Goal: Information Seeking & Learning: Check status

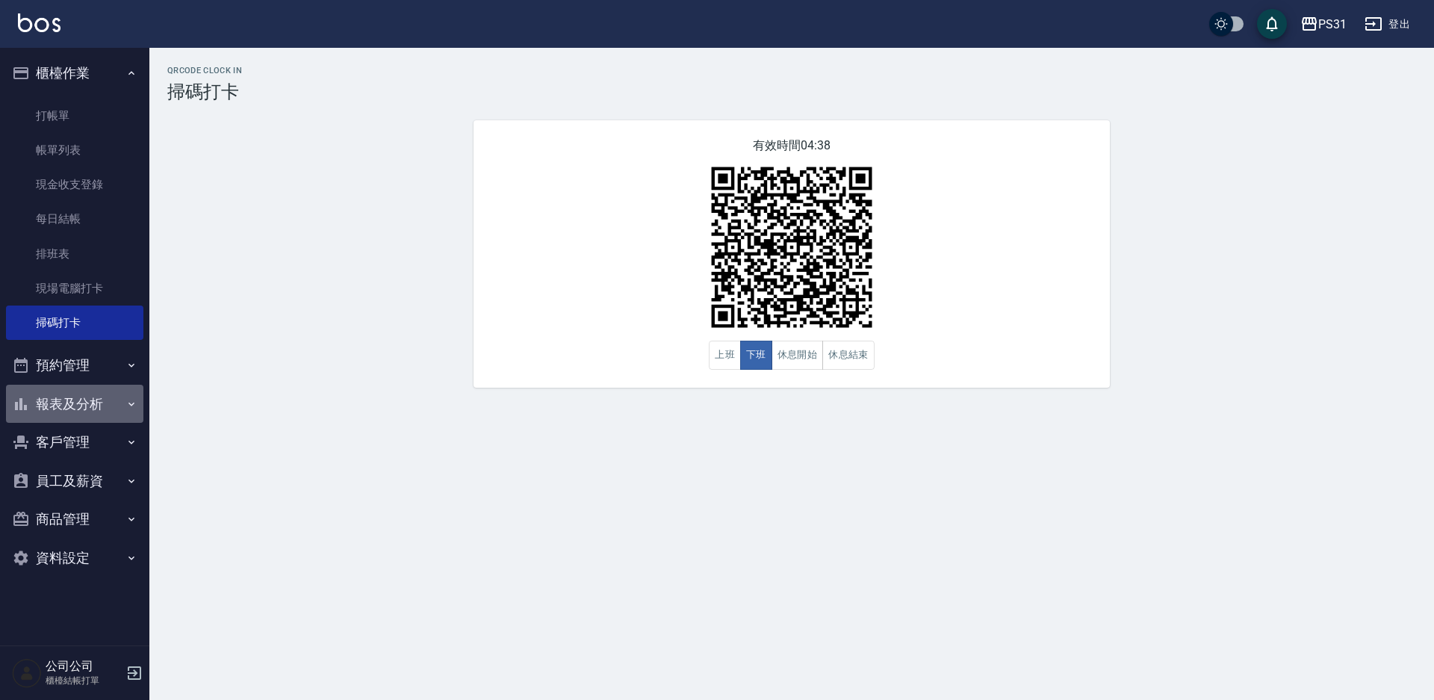
click at [76, 404] on button "報表及分析" at bounding box center [74, 404] width 137 height 39
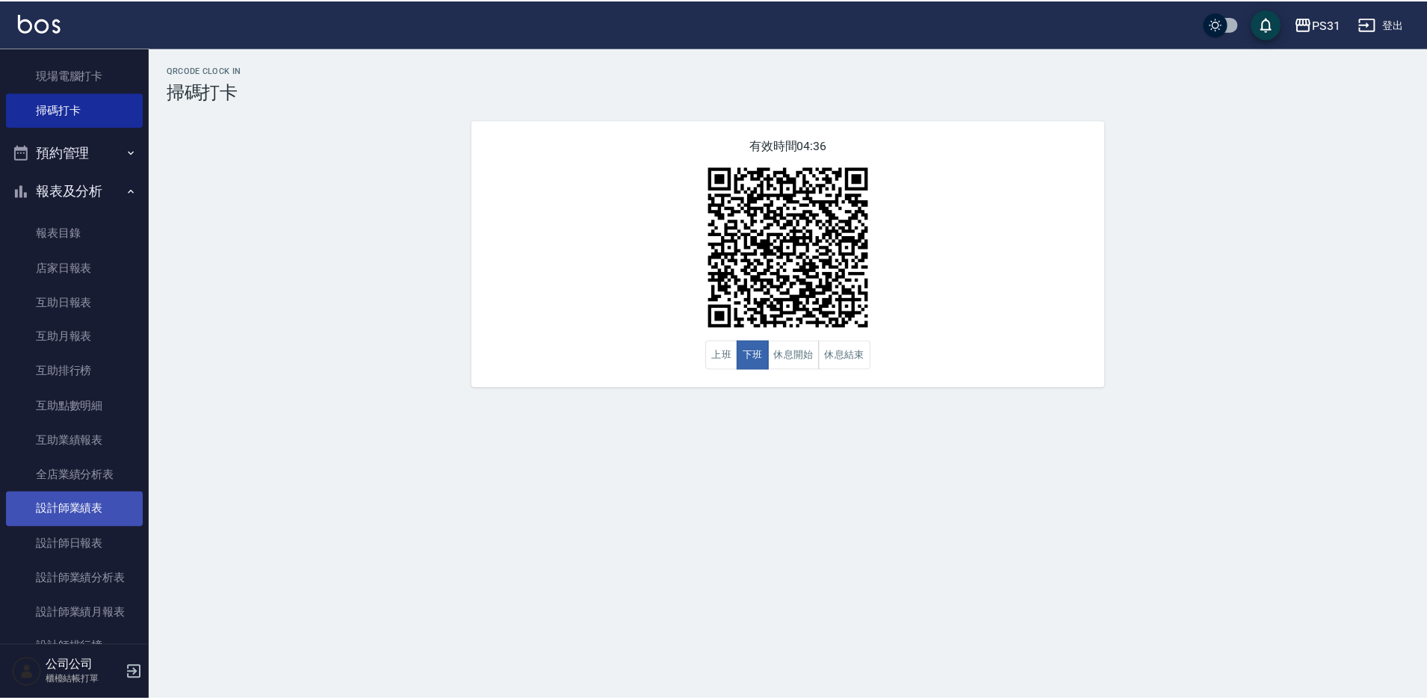
scroll to position [299, 0]
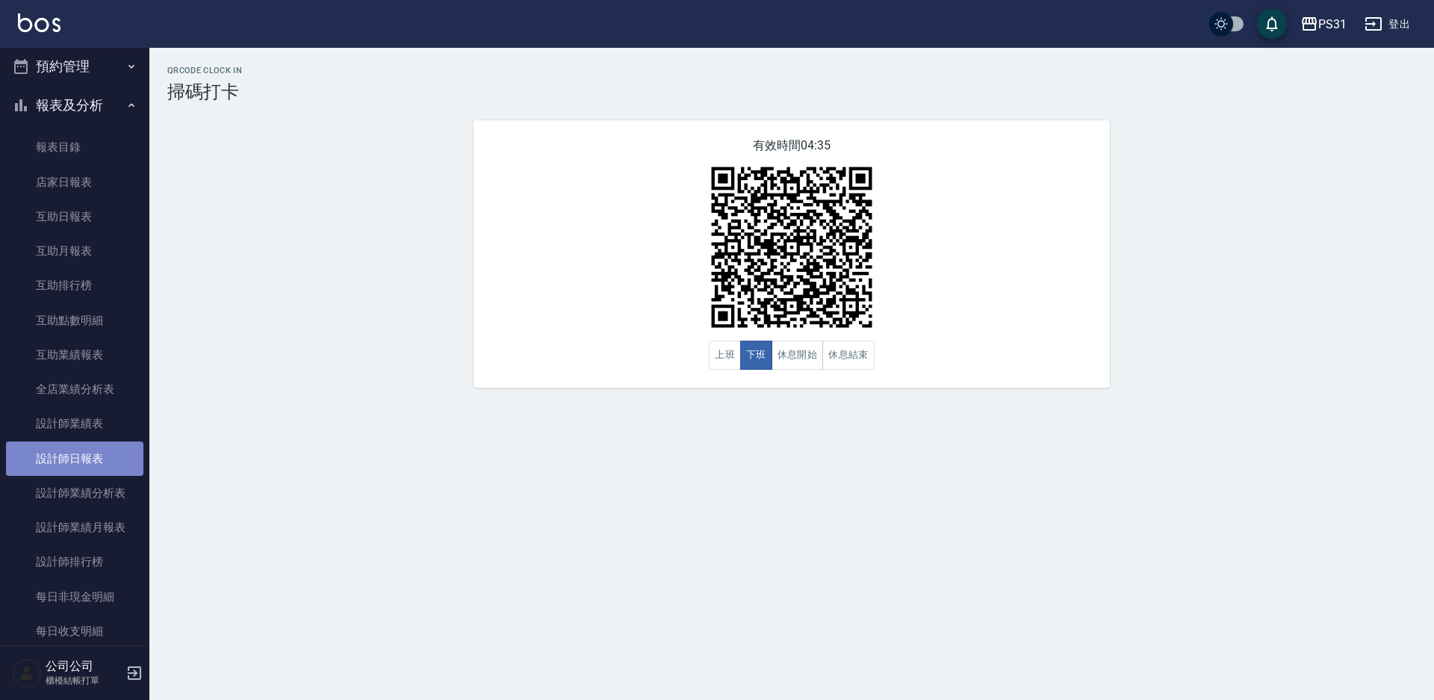
click at [99, 462] on link "設計師日報表" at bounding box center [74, 458] width 137 height 34
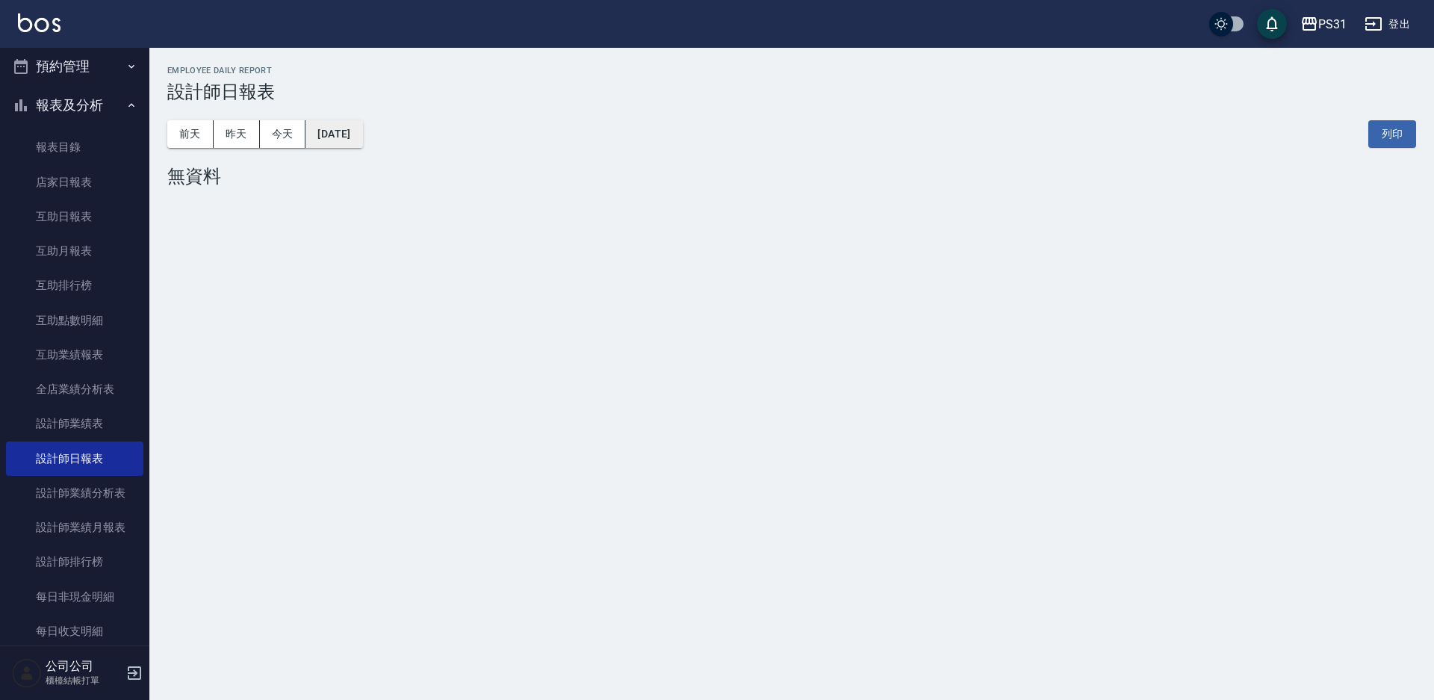
click at [350, 140] on button "2025/09/11" at bounding box center [333, 134] width 57 height 28
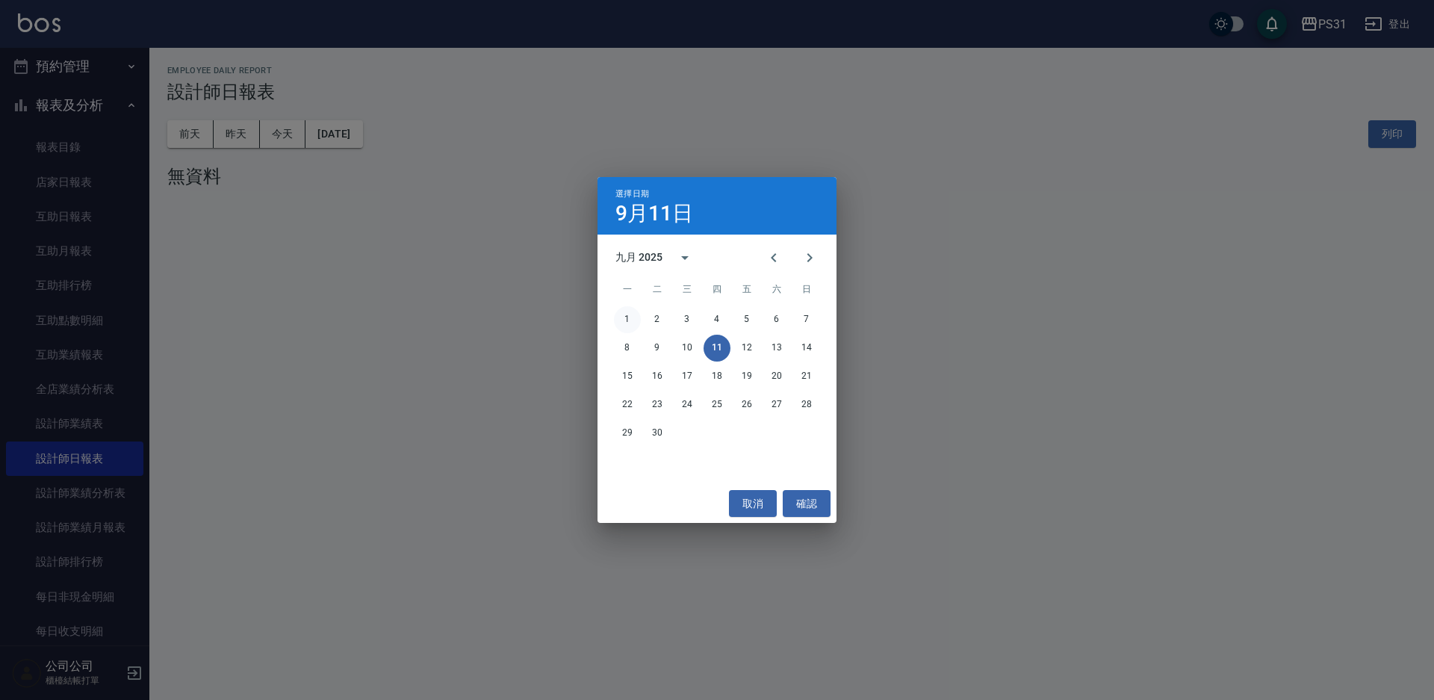
click at [623, 311] on button "1" at bounding box center [627, 319] width 27 height 27
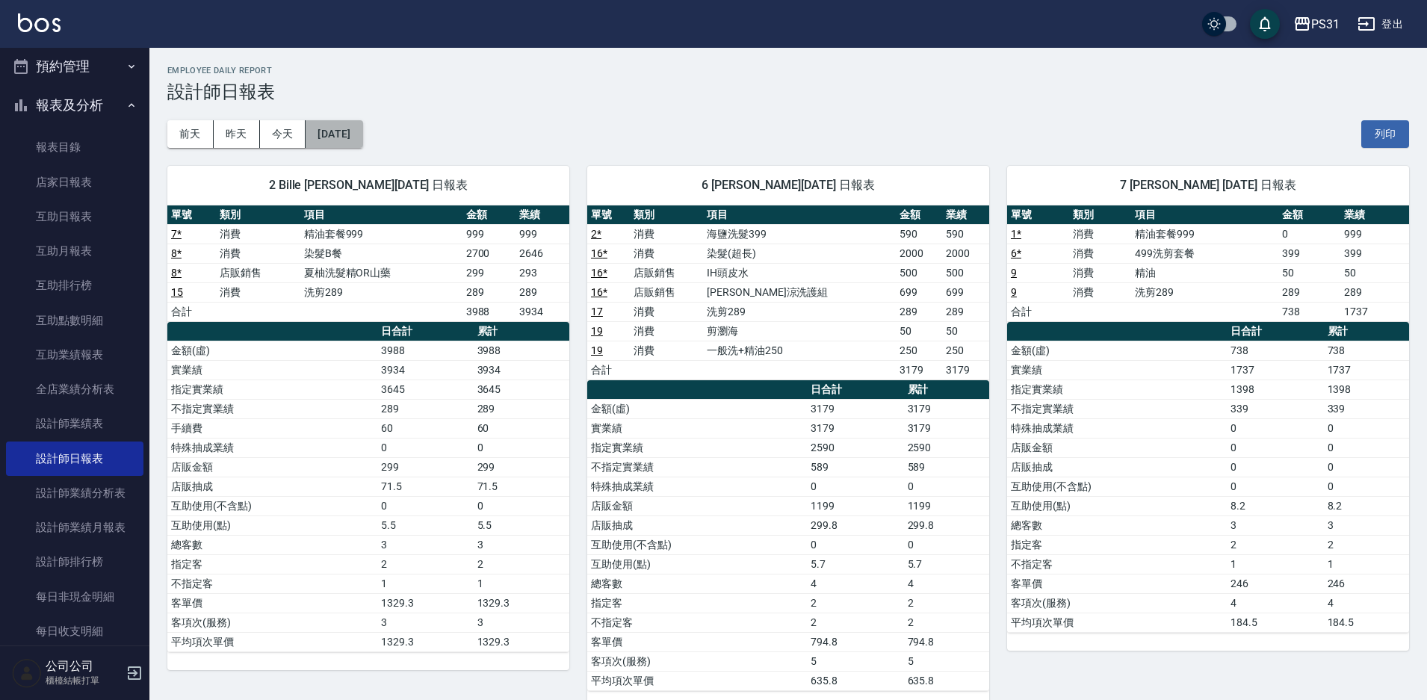
click at [362, 133] on button "2025/09/01" at bounding box center [333, 134] width 57 height 28
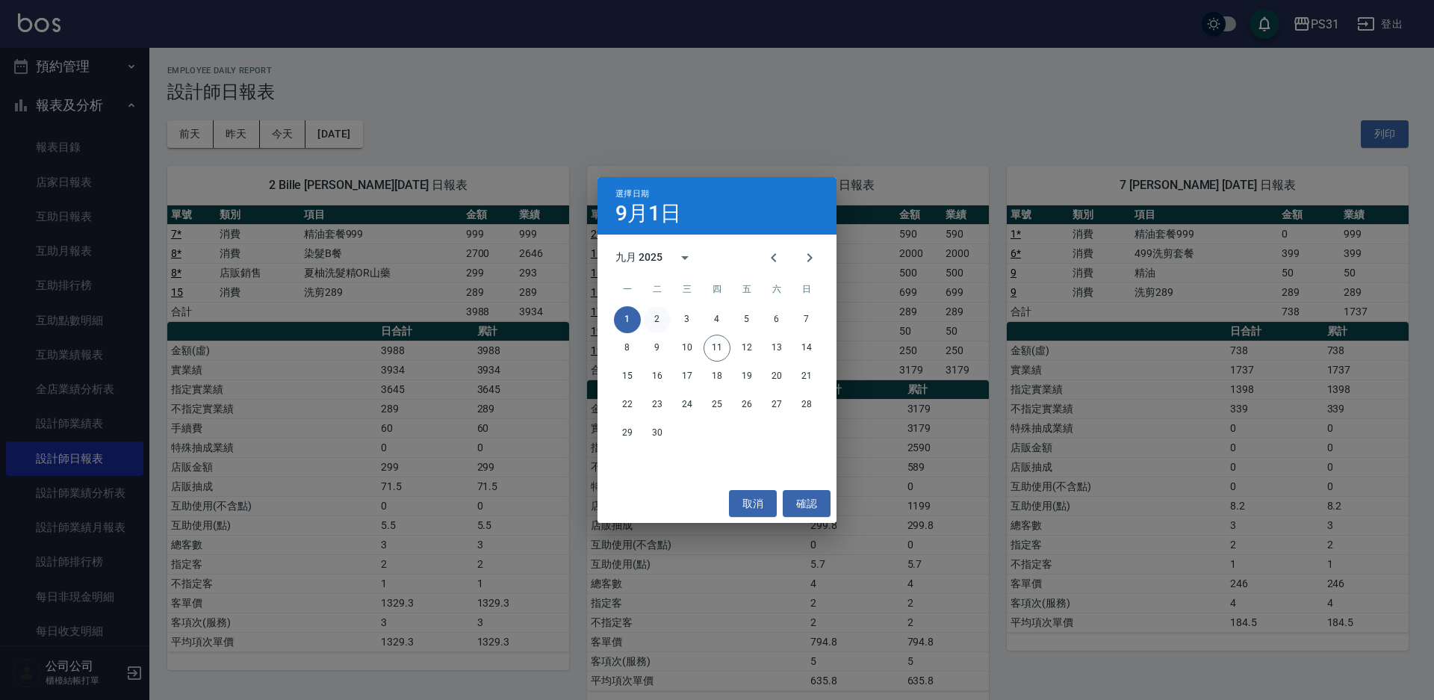
click at [659, 317] on button "2" at bounding box center [657, 319] width 27 height 27
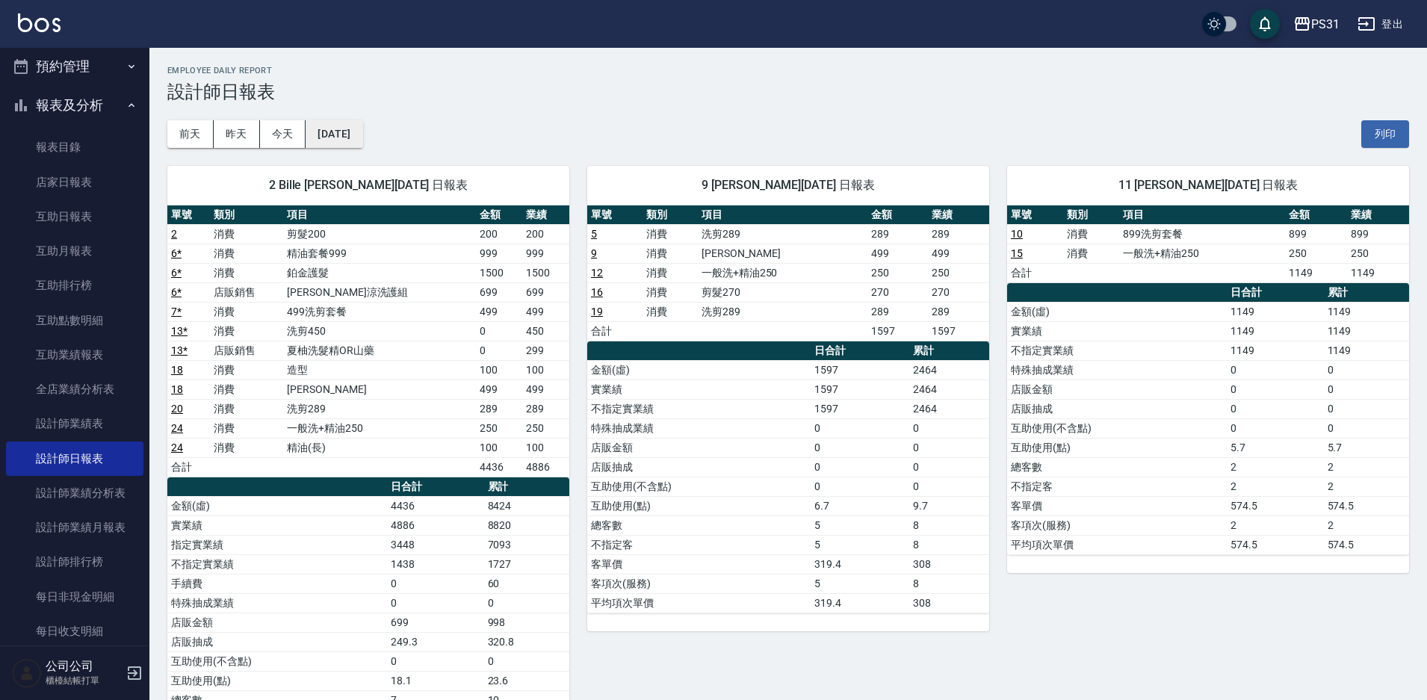
click at [362, 130] on button "2025/09/02" at bounding box center [333, 134] width 57 height 28
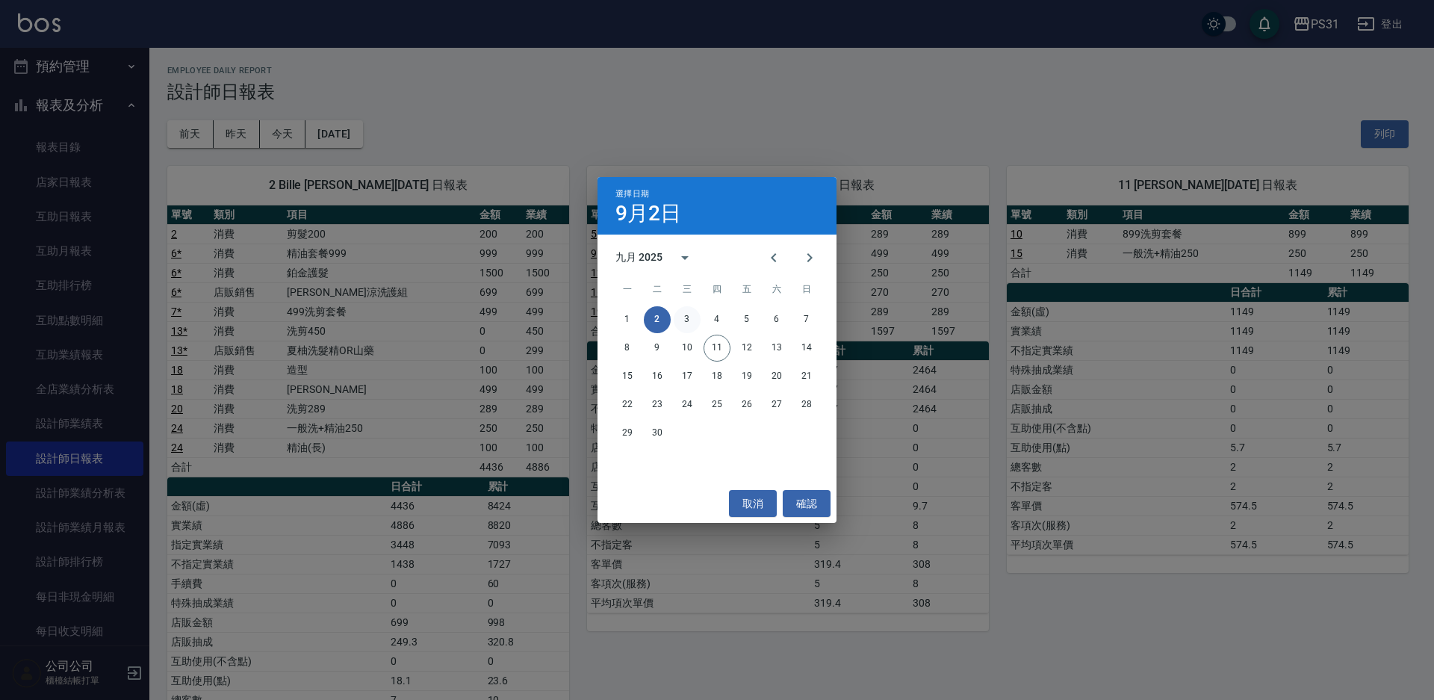
click at [685, 322] on button "3" at bounding box center [687, 319] width 27 height 27
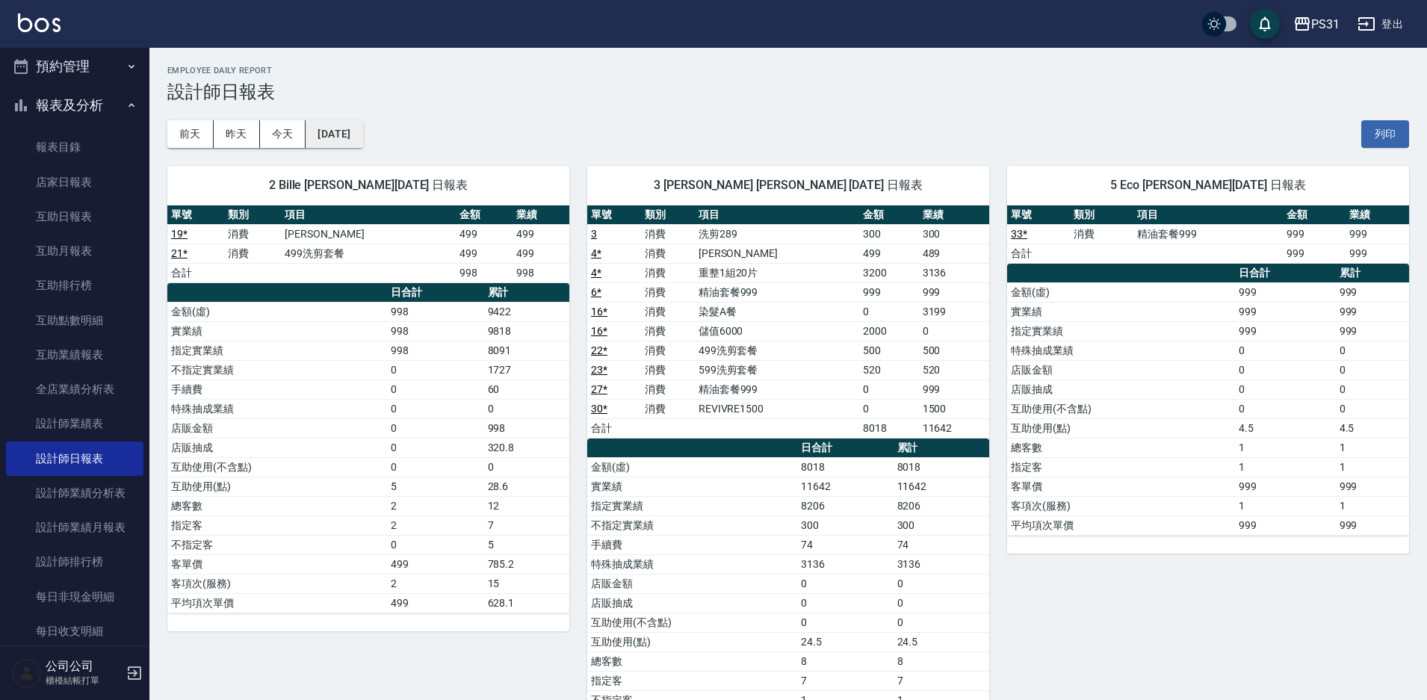
click at [362, 134] on button "2025/09/03" at bounding box center [333, 134] width 57 height 28
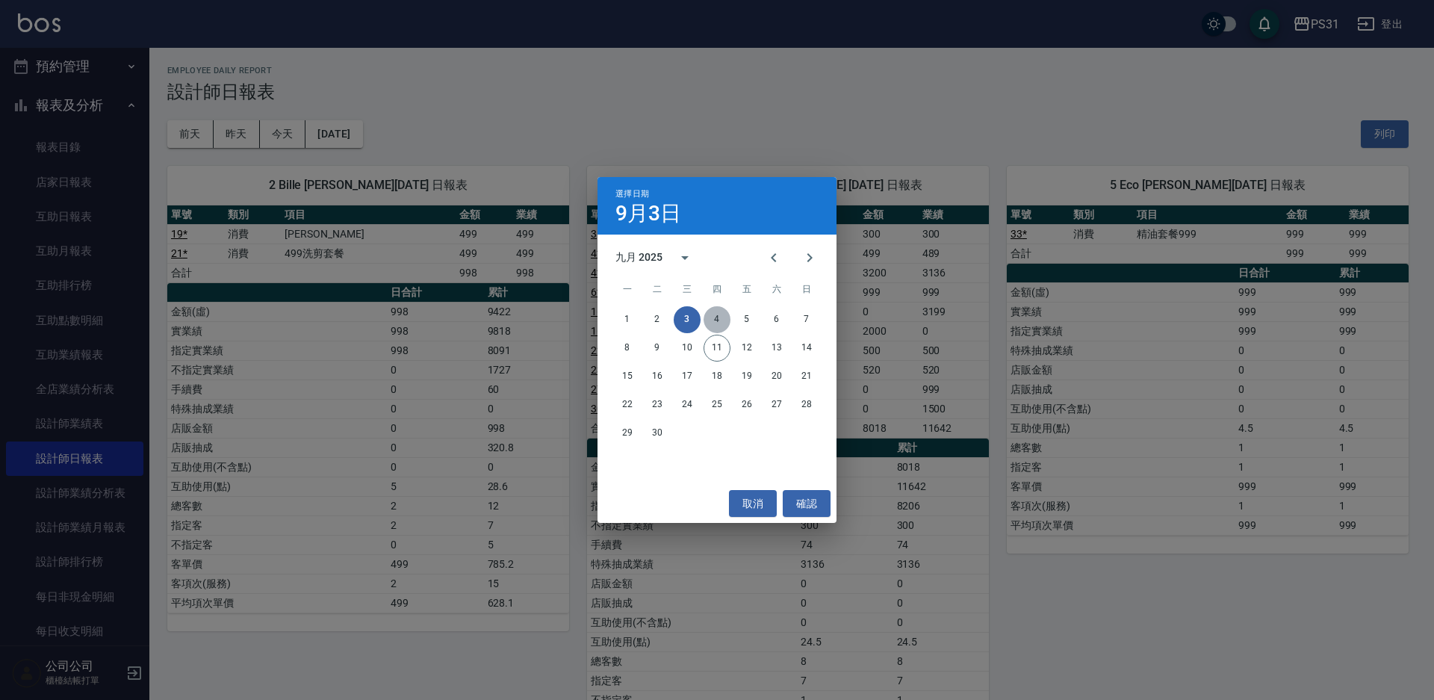
click at [723, 314] on button "4" at bounding box center [717, 319] width 27 height 27
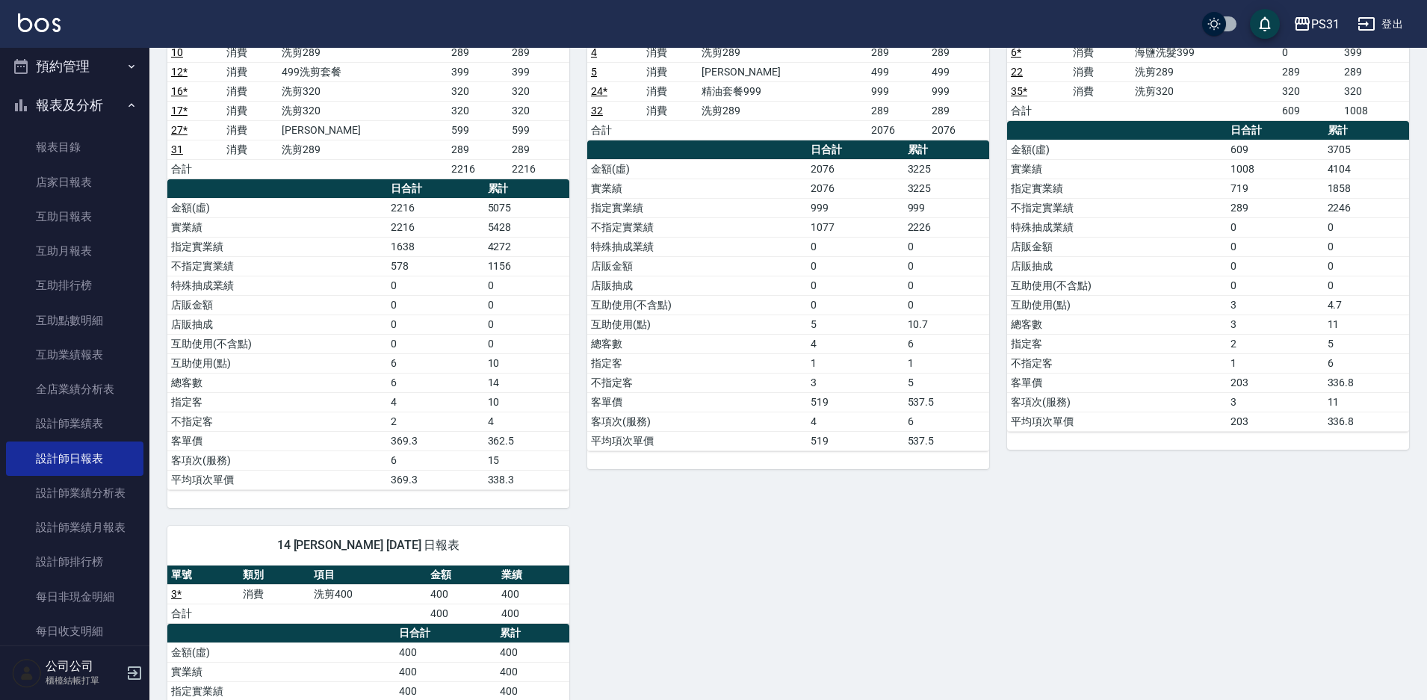
scroll to position [1238, 0]
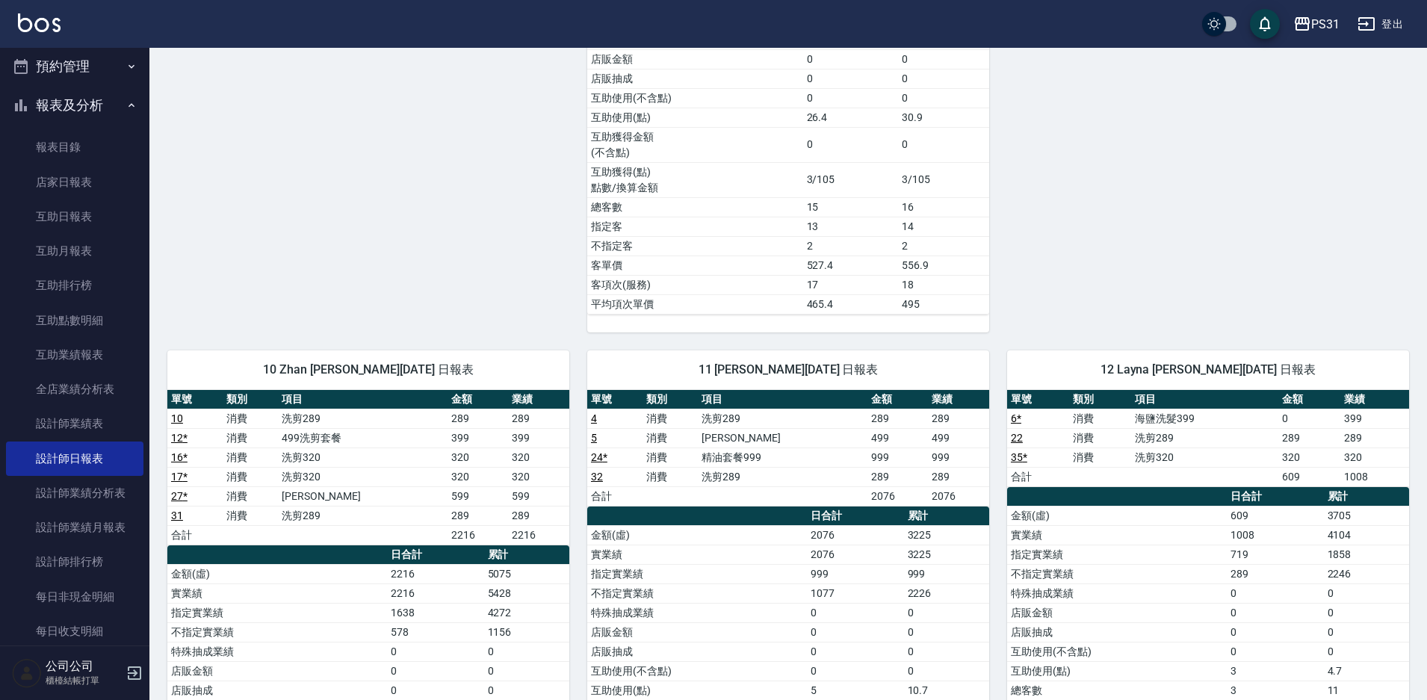
drag, startPoint x: 406, startPoint y: 184, endPoint x: 402, endPoint y: 169, distance: 15.6
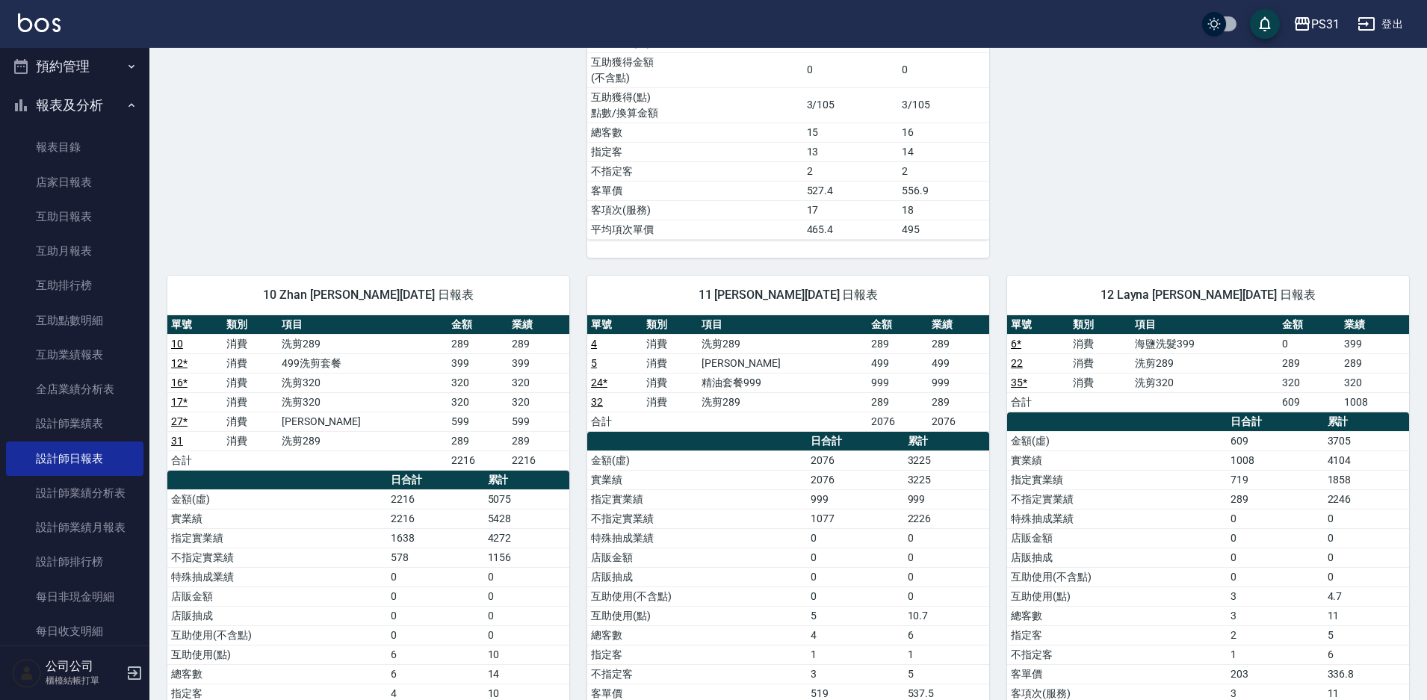
drag, startPoint x: 718, startPoint y: 288, endPoint x: 617, endPoint y: 226, distance: 119.0
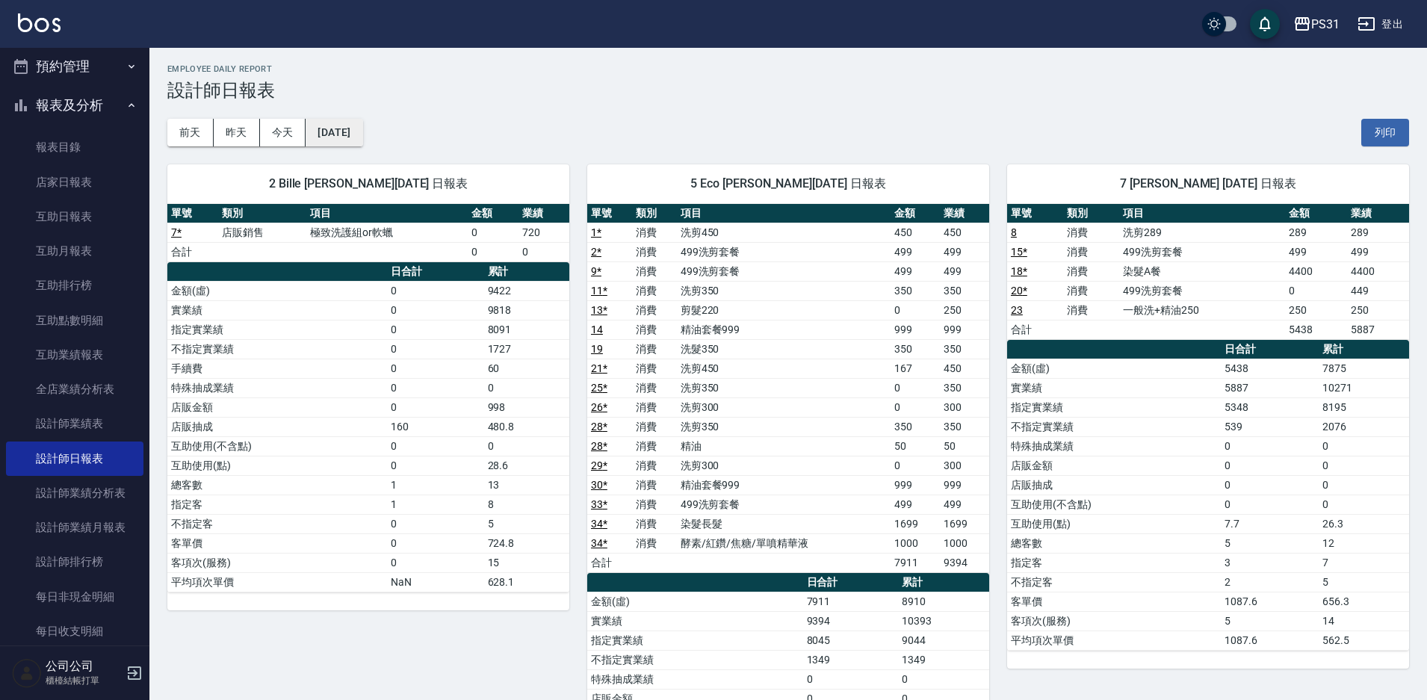
scroll to position [0, 0]
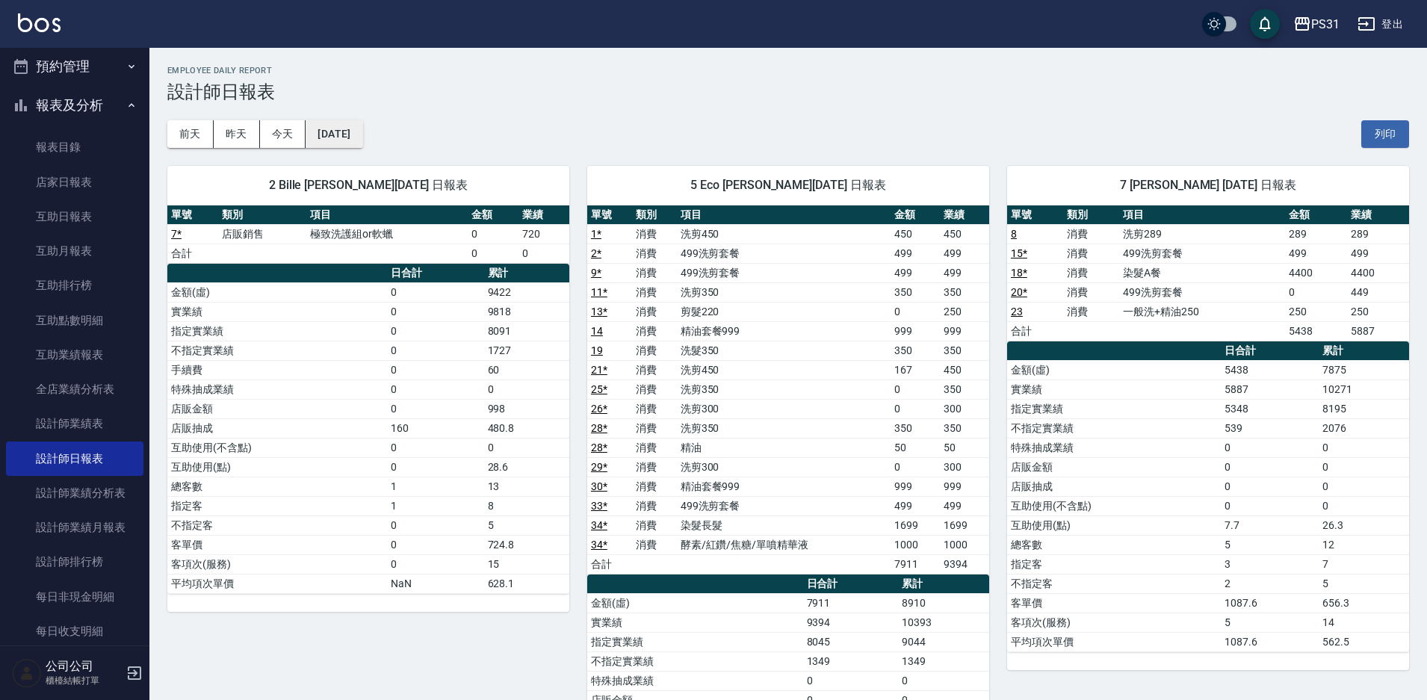
click at [362, 133] on button "2025/09/04" at bounding box center [333, 134] width 57 height 28
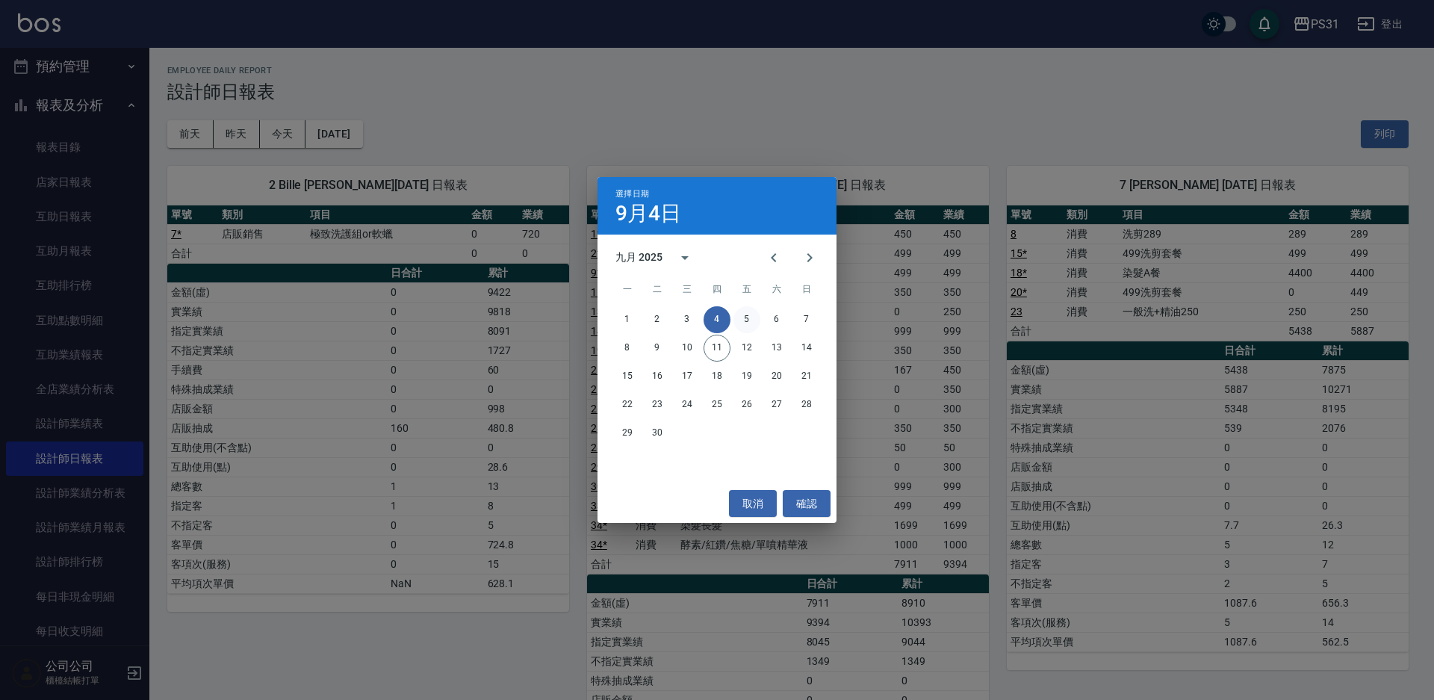
click at [739, 320] on button "5" at bounding box center [746, 319] width 27 height 27
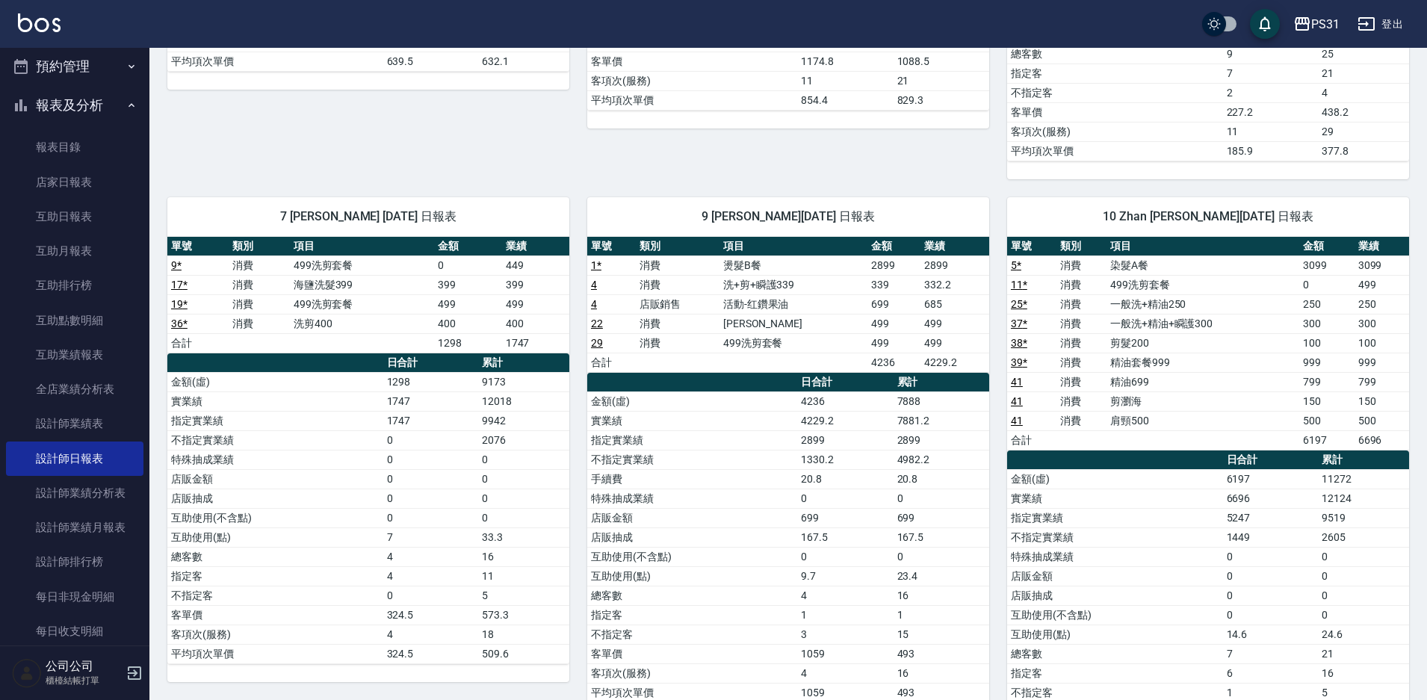
scroll to position [822, 0]
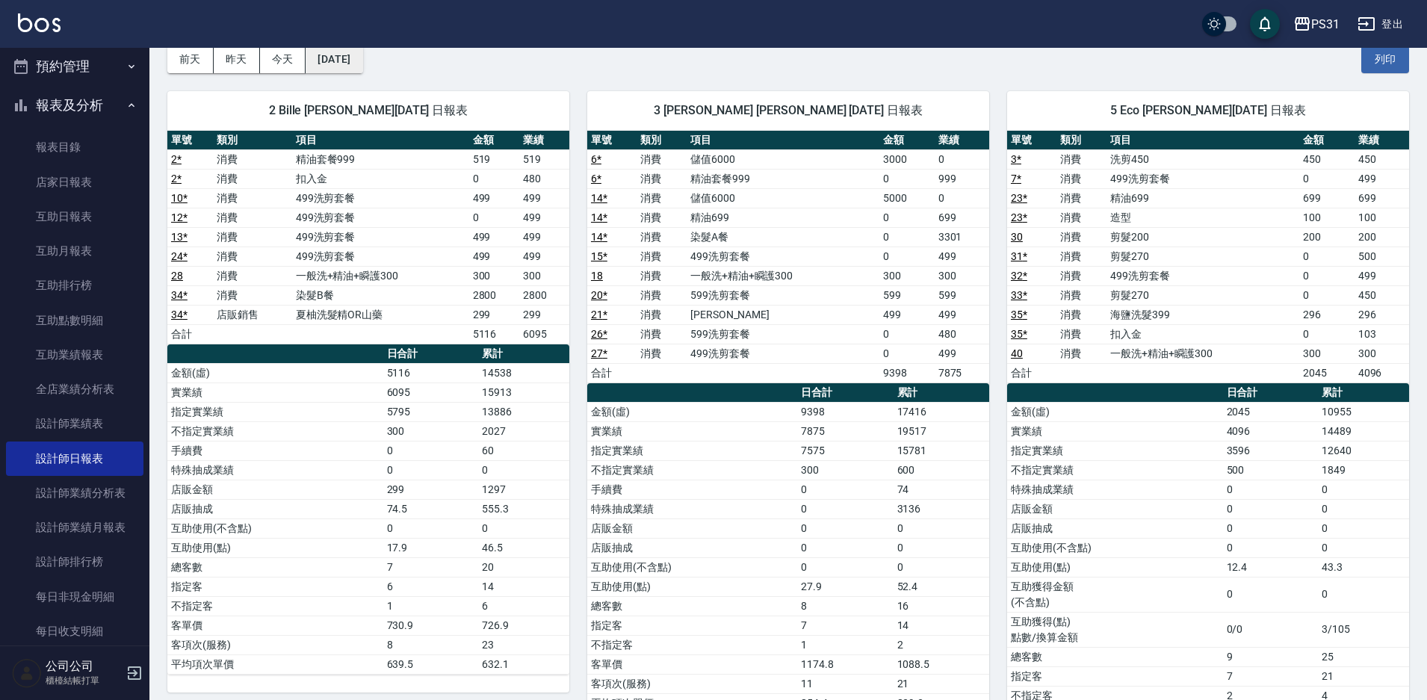
drag, startPoint x: 374, startPoint y: 60, endPoint x: 360, endPoint y: 59, distance: 14.3
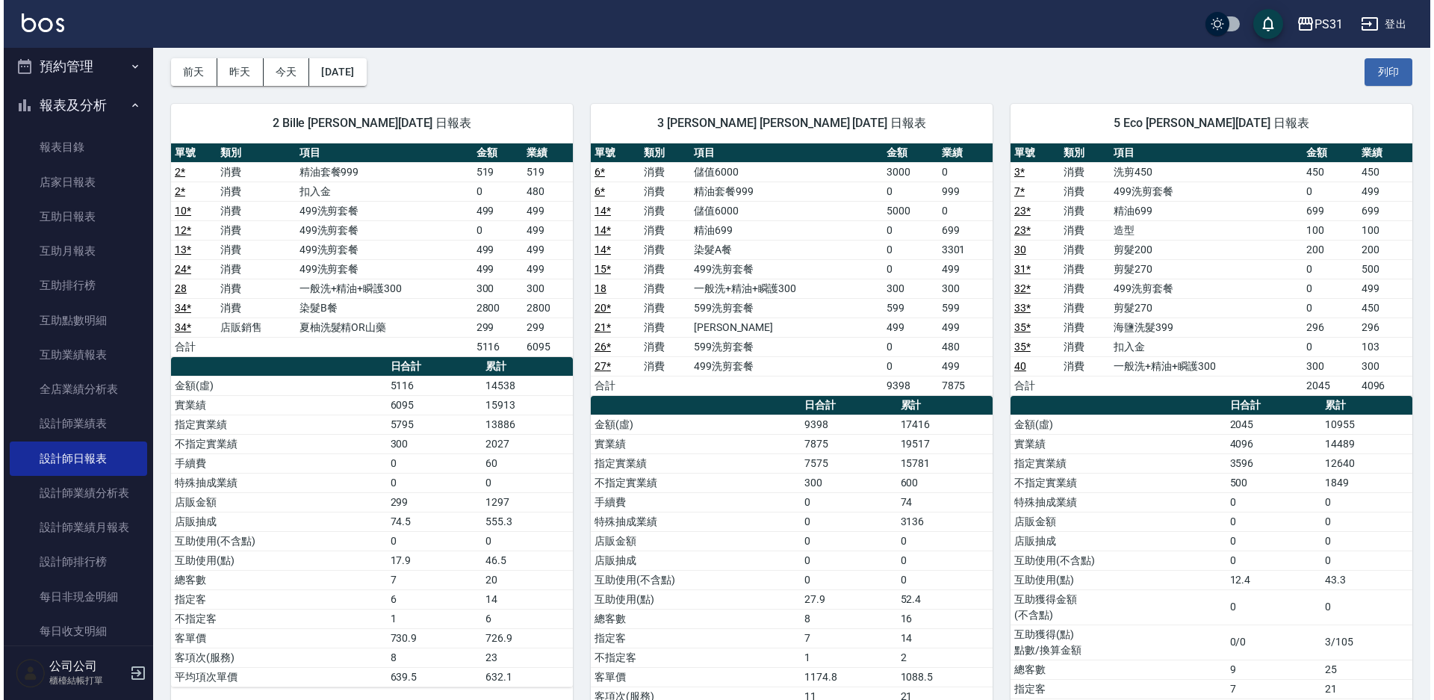
scroll to position [24, 0]
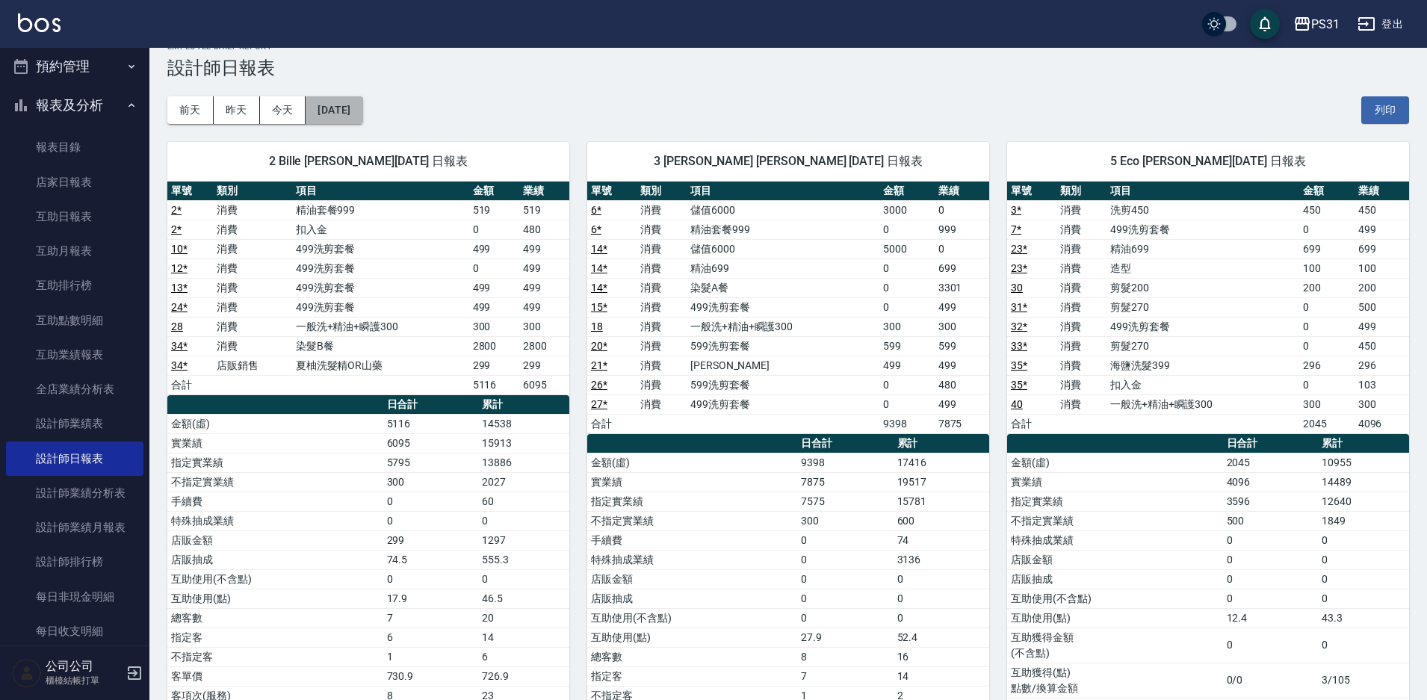
click at [362, 117] on button "2025/09/05" at bounding box center [333, 110] width 57 height 28
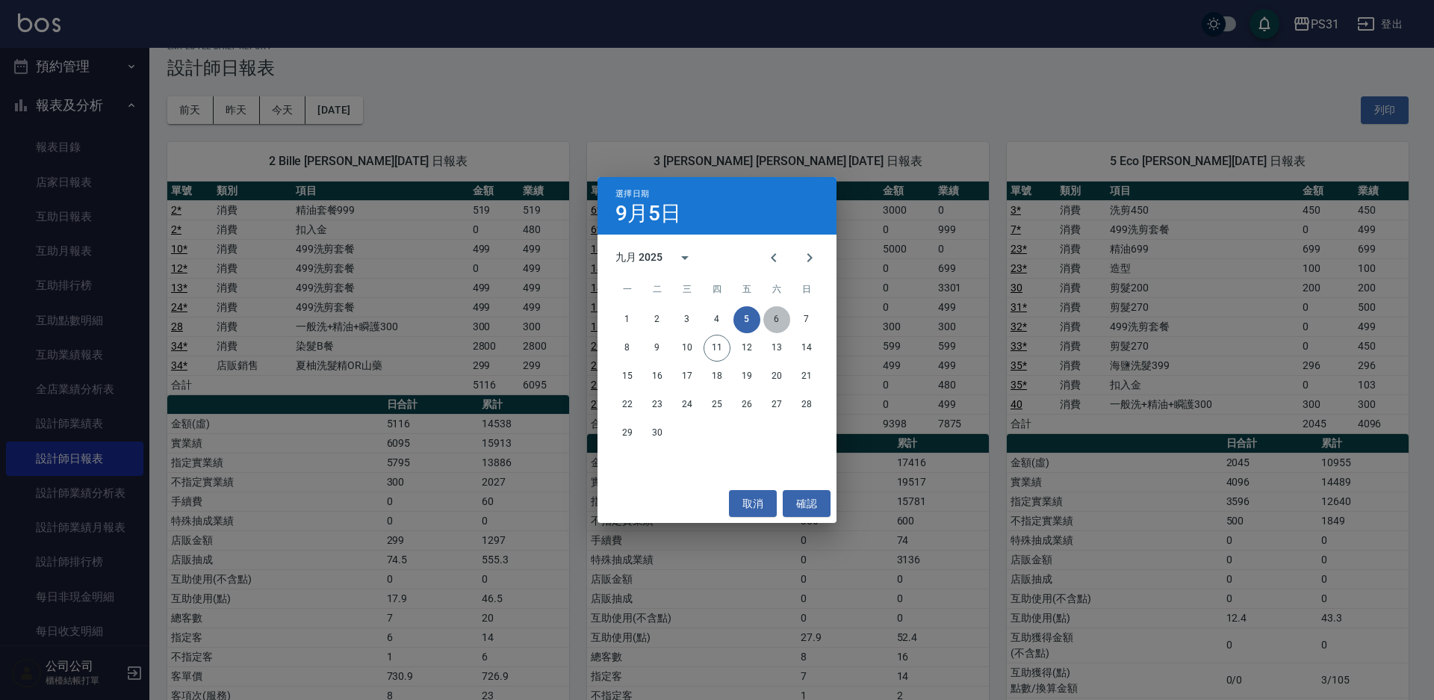
click at [771, 320] on button "6" at bounding box center [776, 319] width 27 height 27
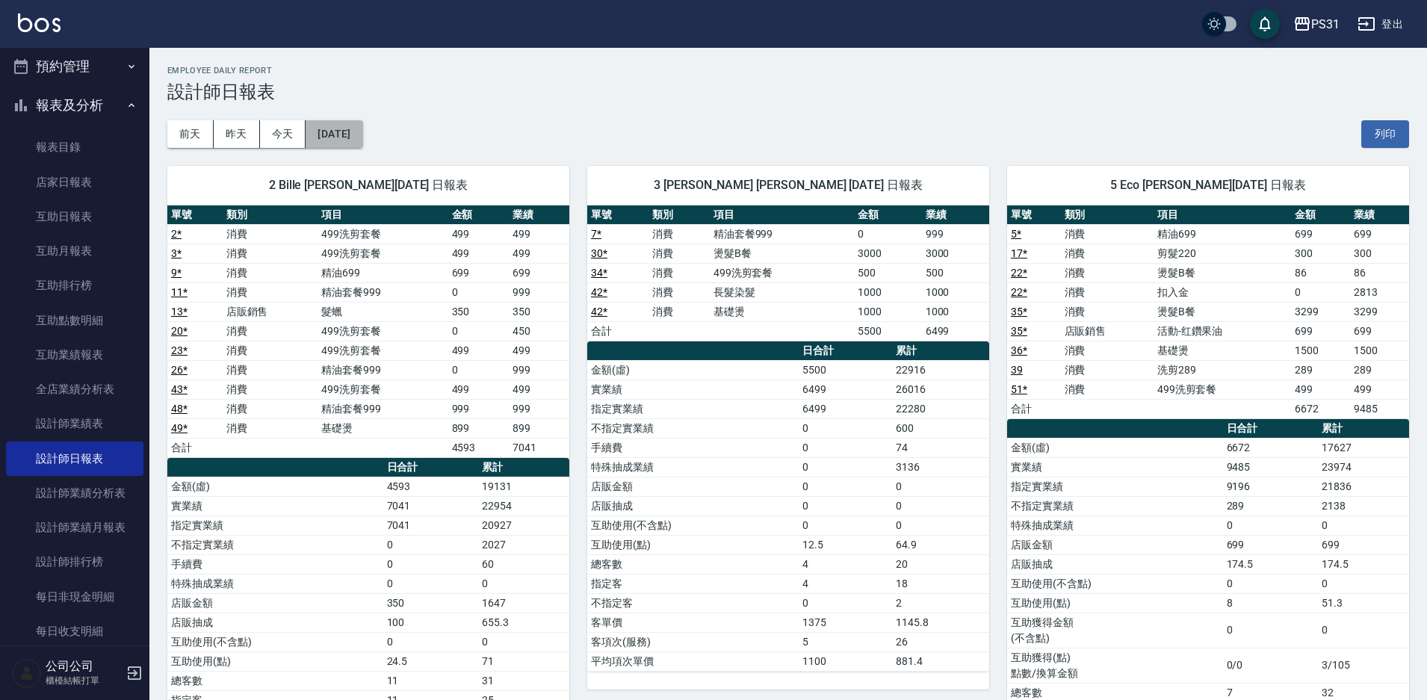
click at [362, 141] on button "2025/09/06" at bounding box center [333, 134] width 57 height 28
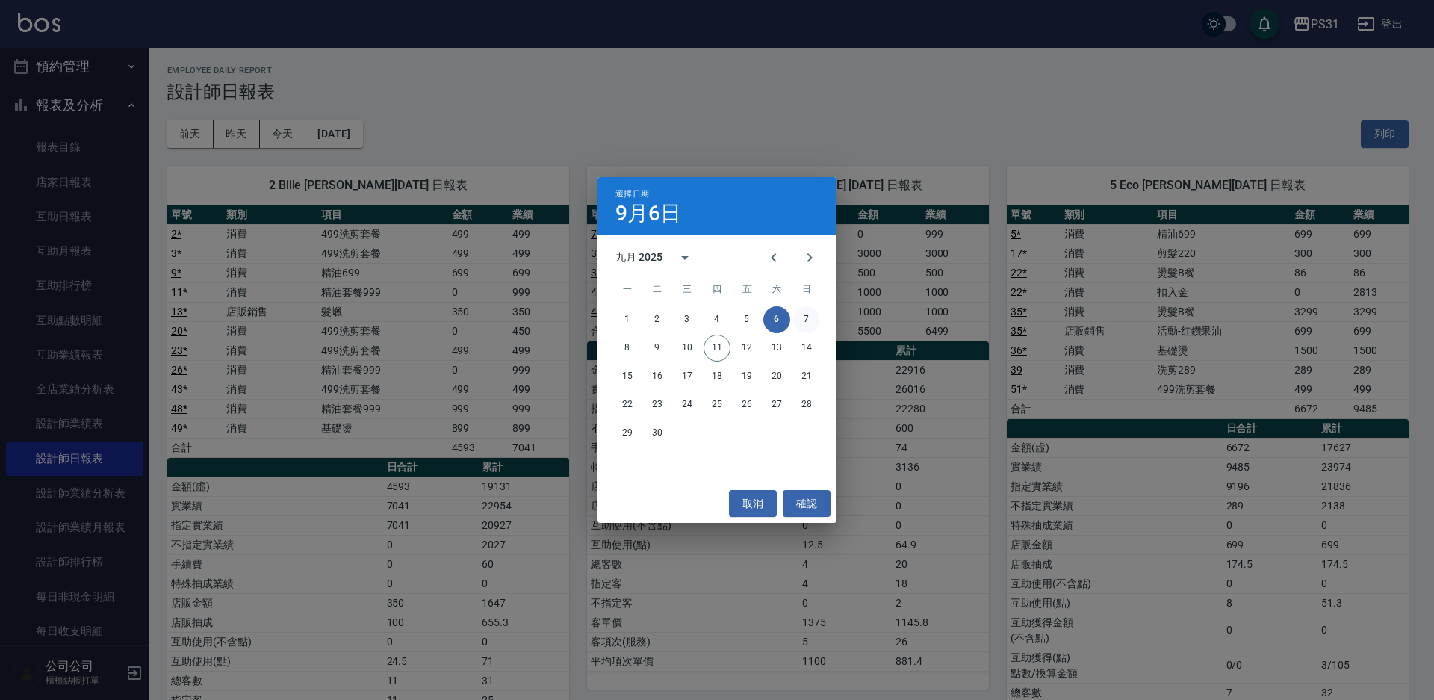
click at [807, 323] on button "7" at bounding box center [806, 319] width 27 height 27
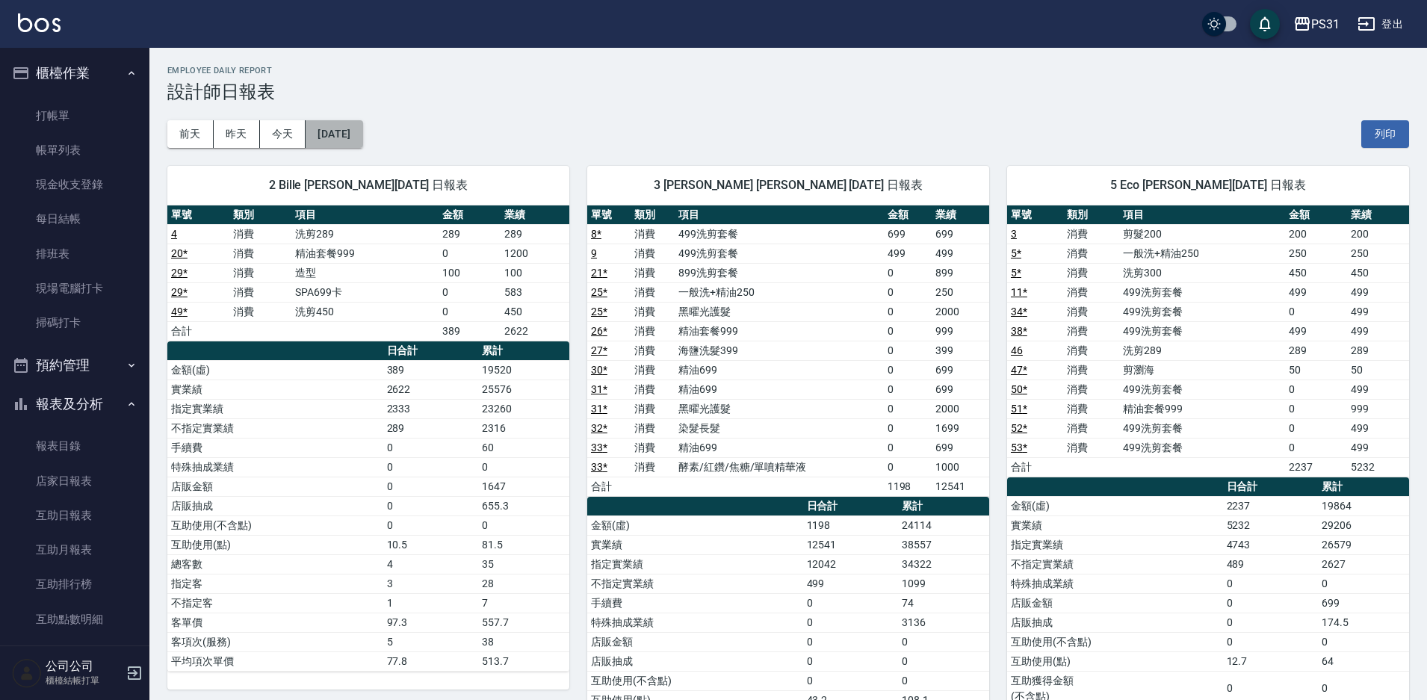
click at [352, 134] on button "2025/09/07" at bounding box center [333, 134] width 57 height 28
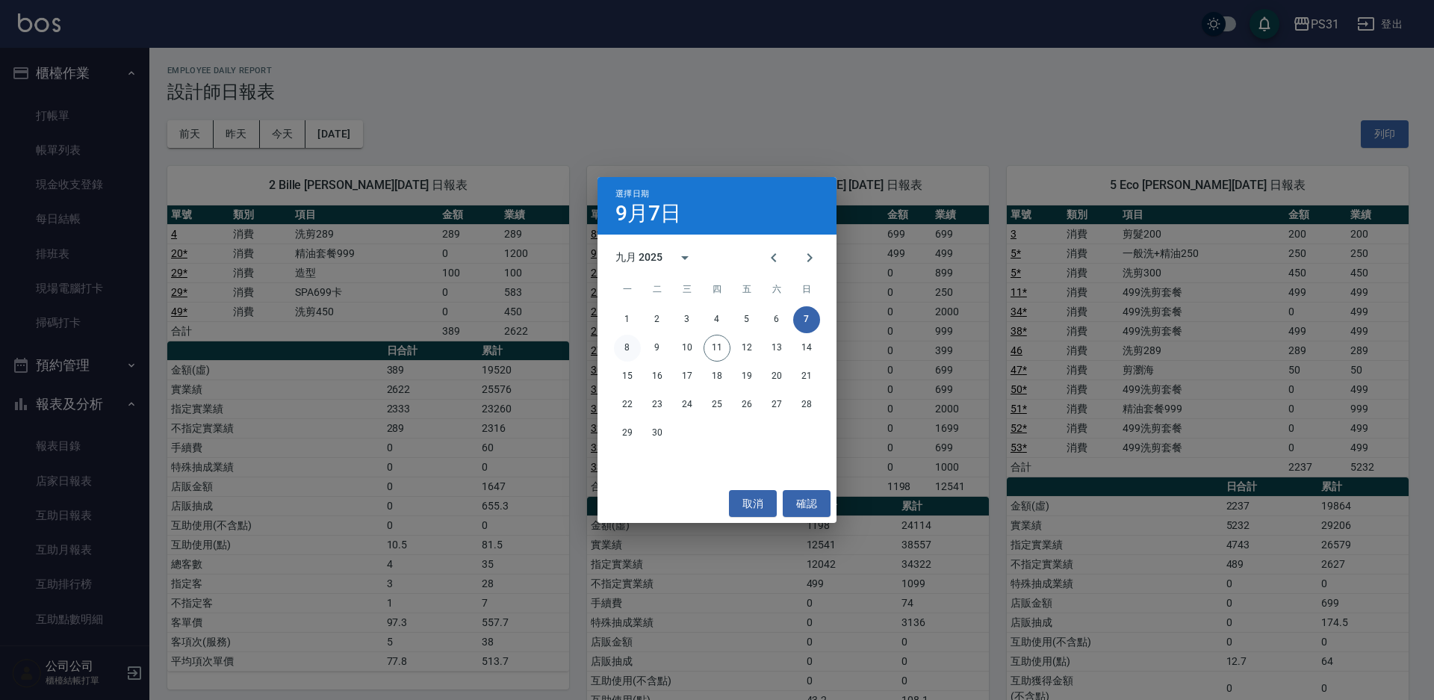
click at [624, 348] on button "8" at bounding box center [627, 348] width 27 height 27
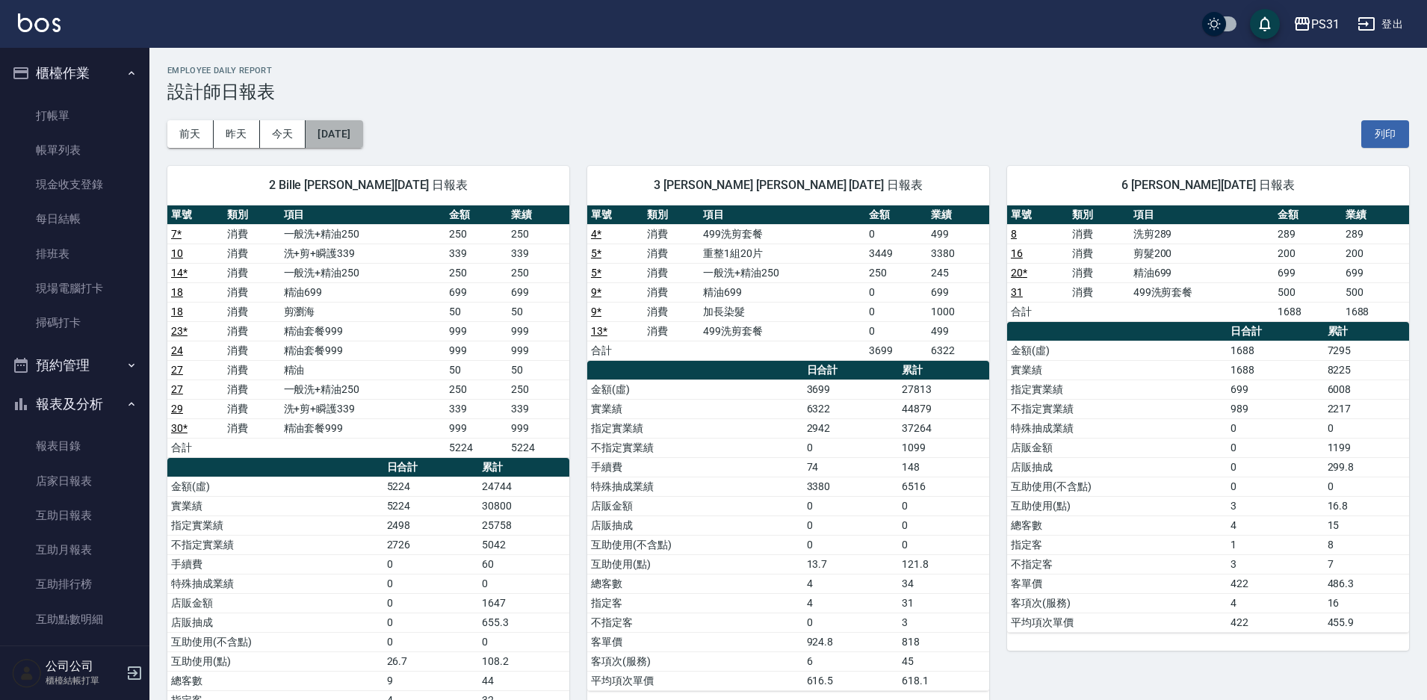
click at [362, 137] on button "2025/09/08" at bounding box center [333, 134] width 57 height 28
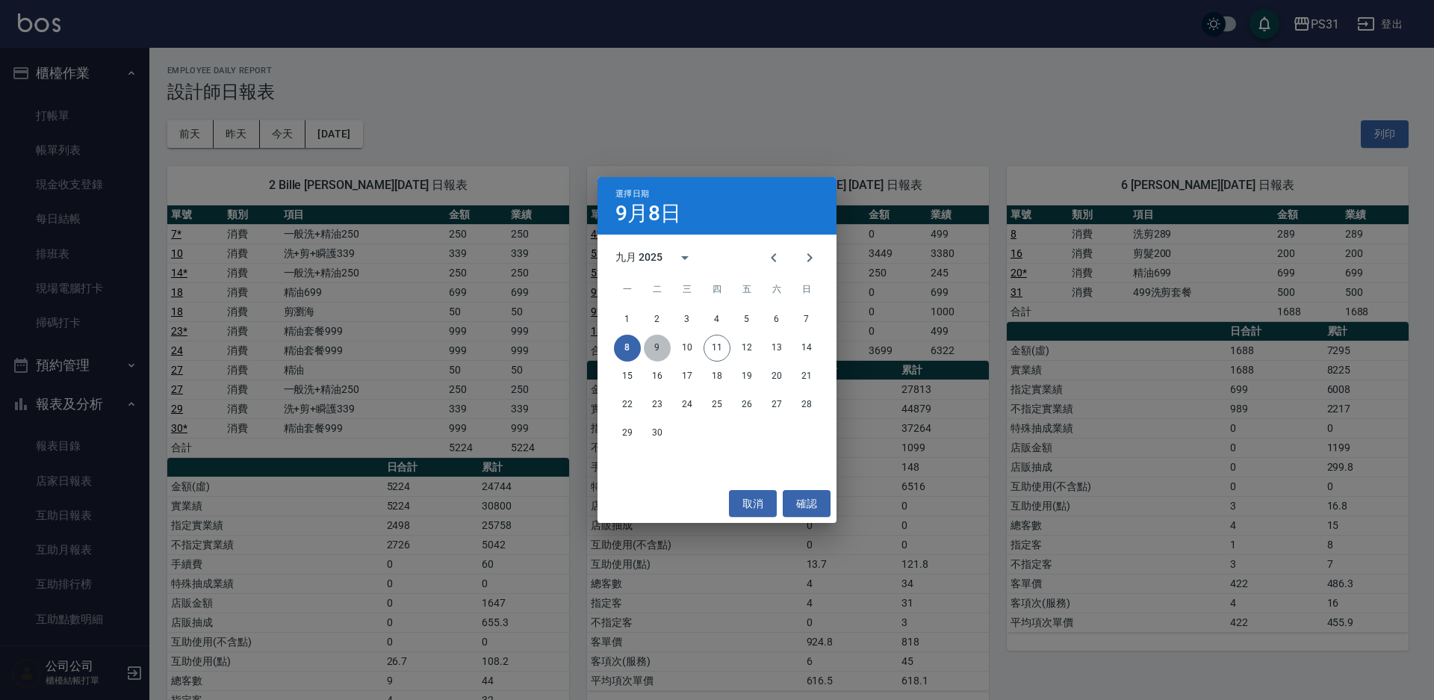
click at [650, 343] on button "9" at bounding box center [657, 348] width 27 height 27
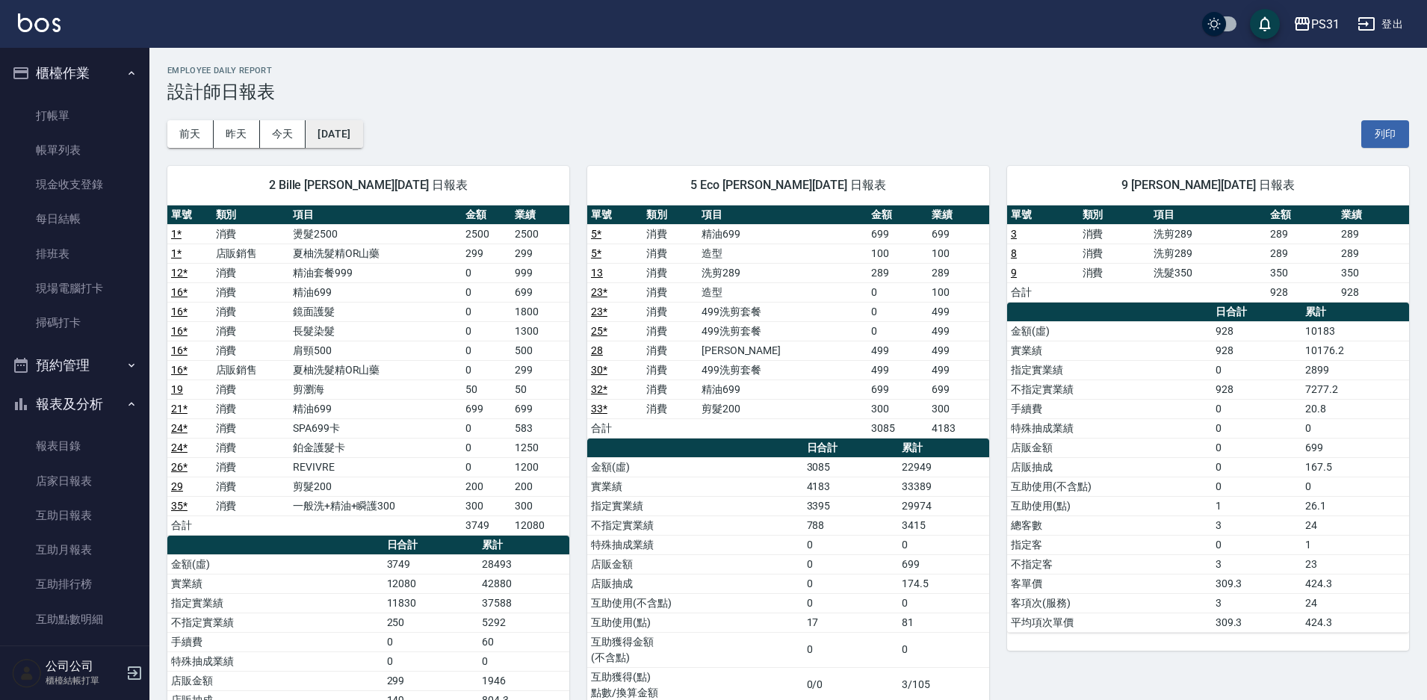
click at [362, 138] on button "2025/09/09" at bounding box center [333, 134] width 57 height 28
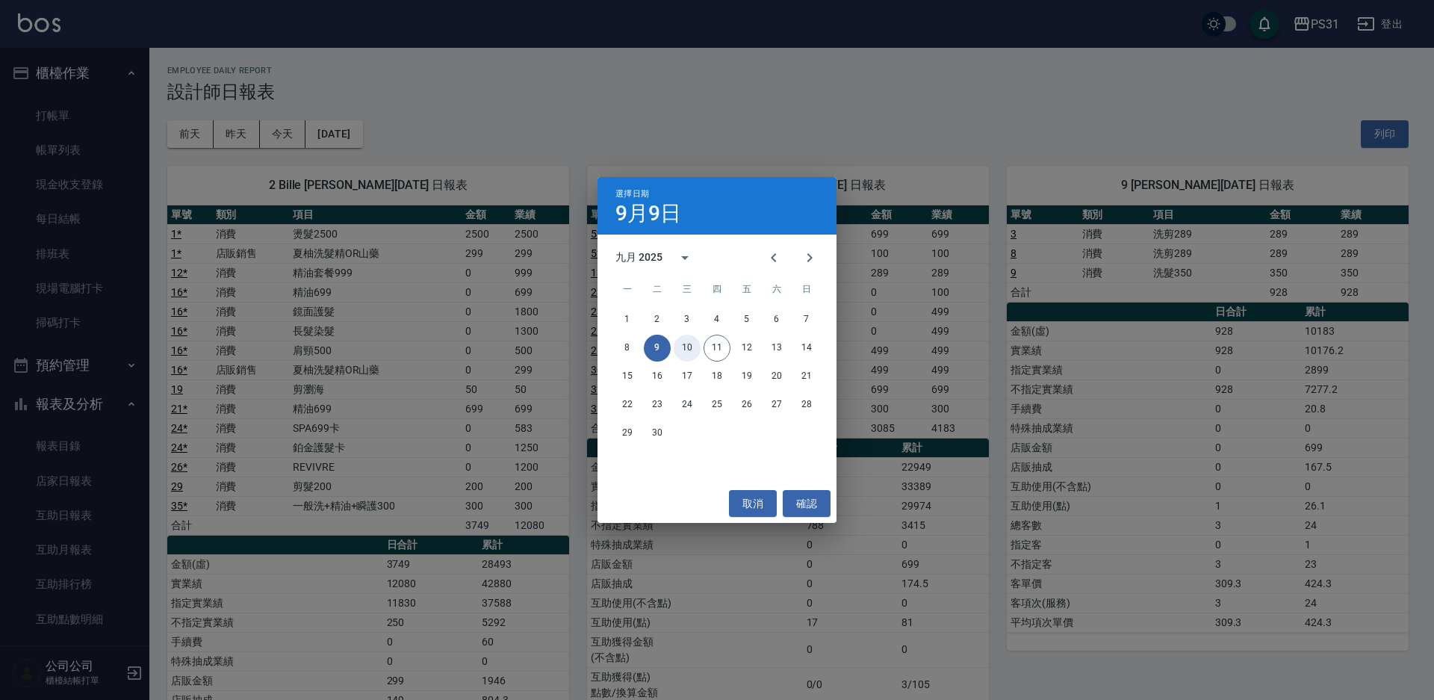
click at [686, 352] on button "10" at bounding box center [687, 348] width 27 height 27
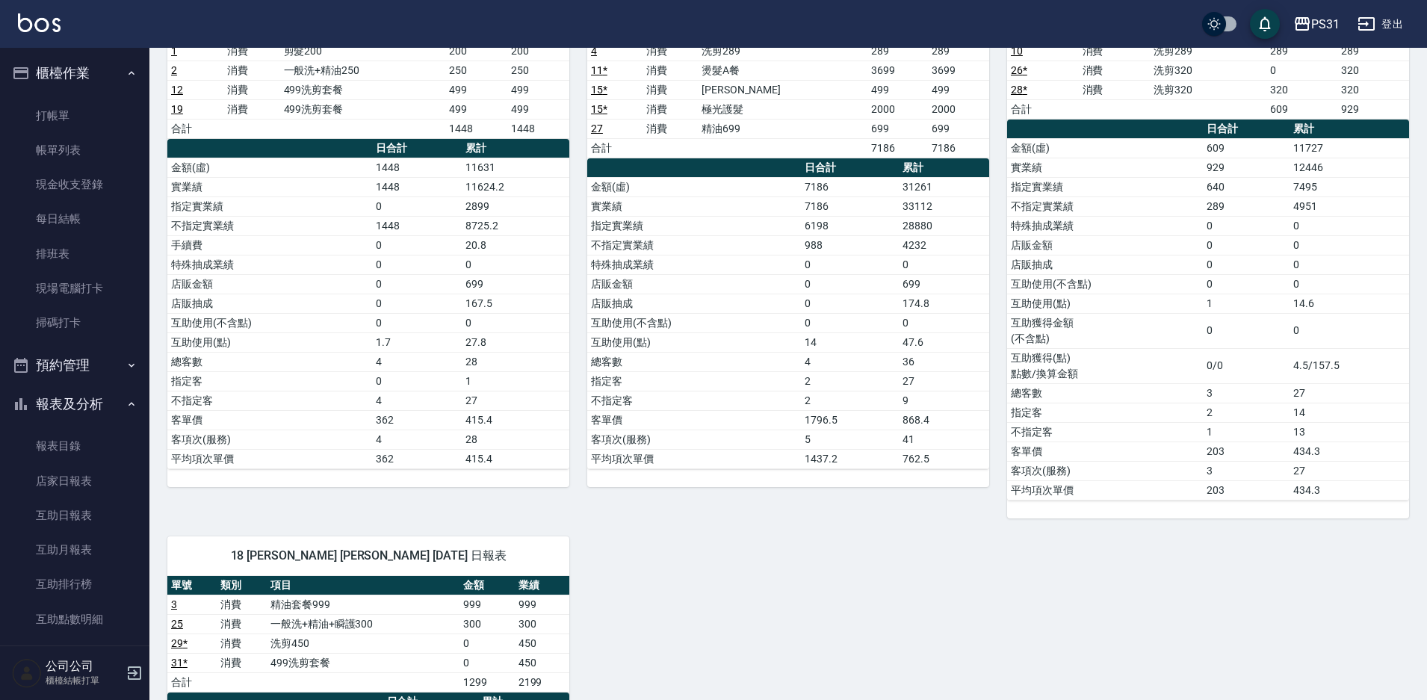
scroll to position [747, 0]
